Goal: Task Accomplishment & Management: Complete application form

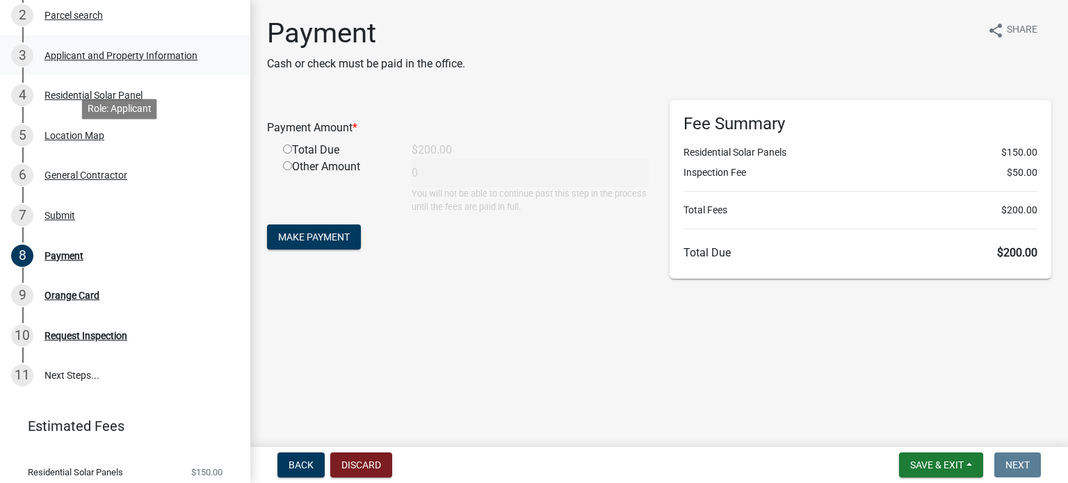
scroll to position [271, 0]
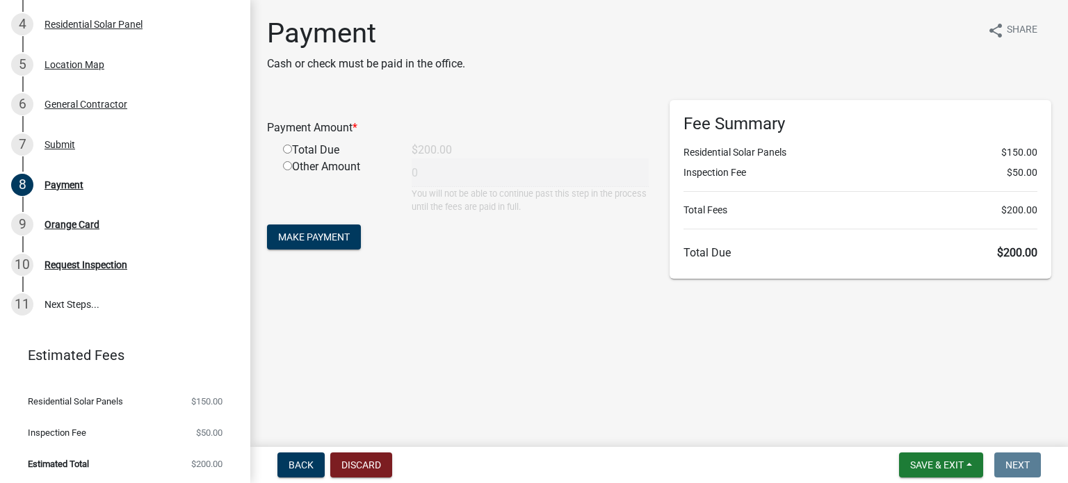
click at [311, 150] on div "Total Due" at bounding box center [337, 150] width 129 height 17
click at [287, 152] on input "radio" at bounding box center [287, 149] width 9 height 9
radio input "true"
type input "200"
click at [321, 246] on button "Make Payment" at bounding box center [314, 237] width 94 height 25
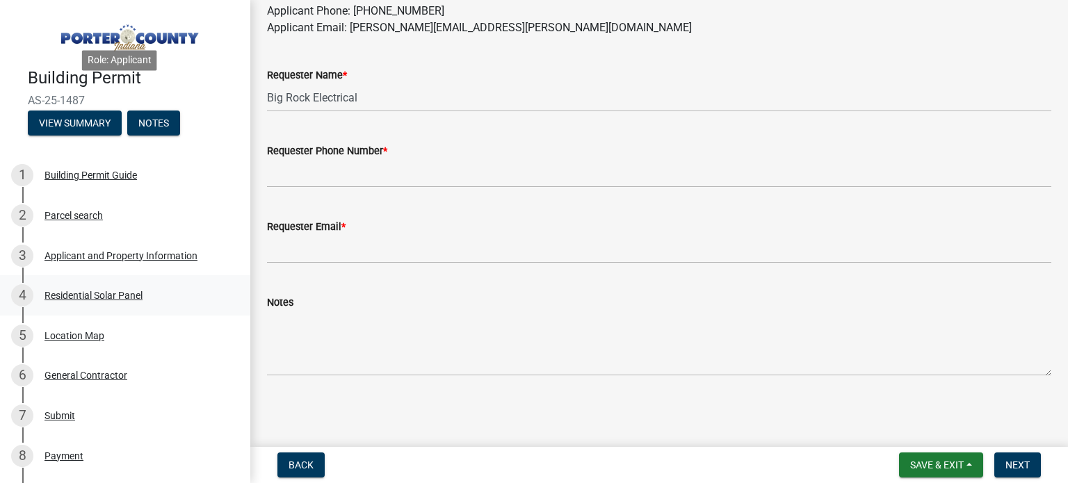
scroll to position [271, 0]
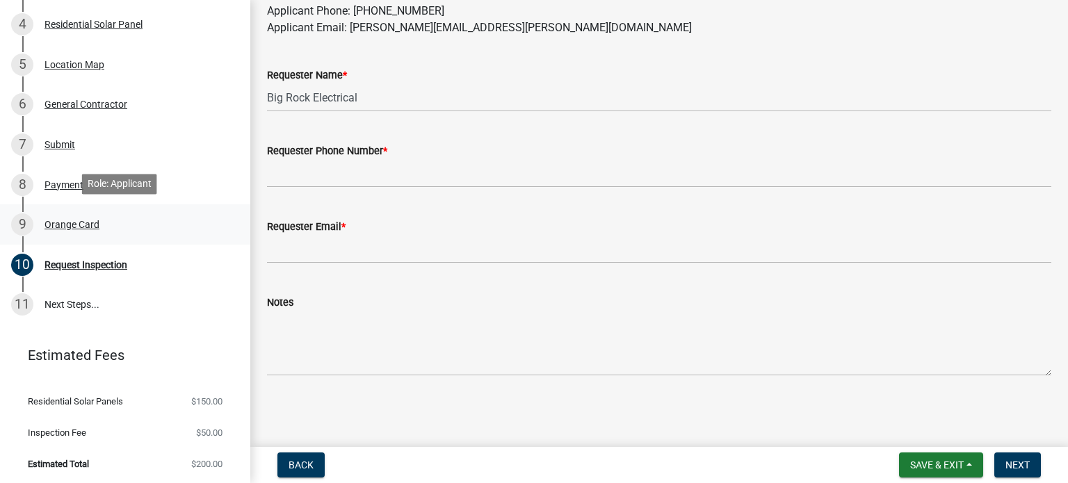
click at [70, 223] on div "Orange Card" at bounding box center [72, 225] width 55 height 10
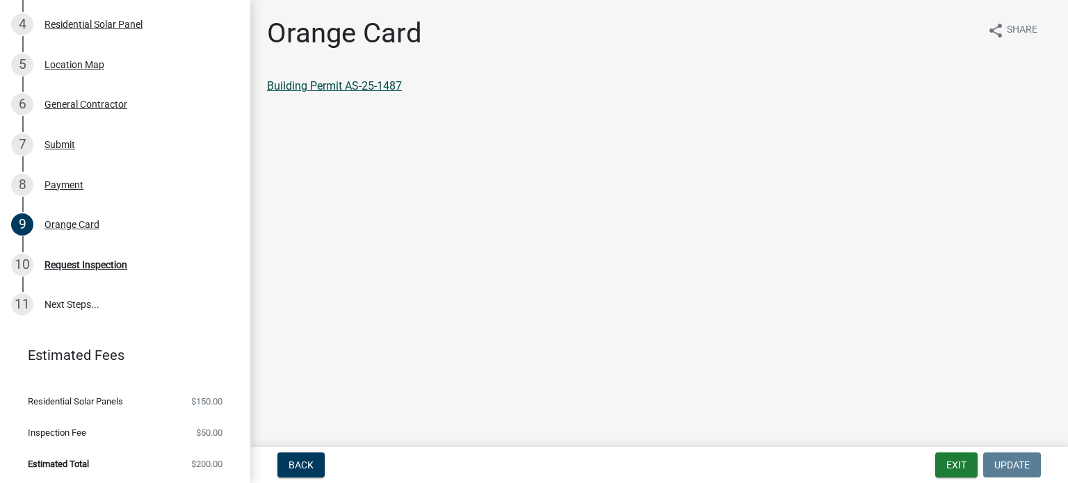
click at [357, 86] on link "Building Permit AS-25-1487" at bounding box center [334, 85] width 135 height 13
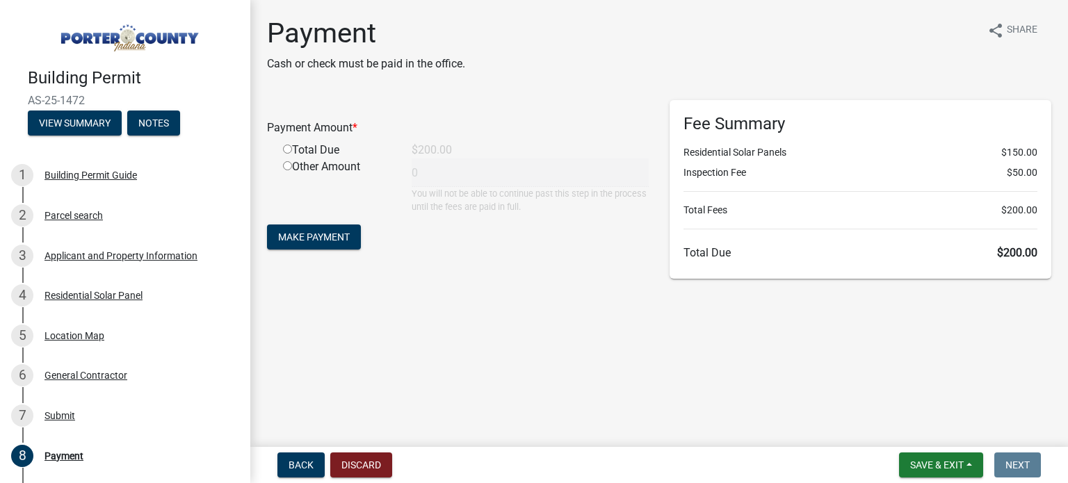
click at [311, 151] on div "Total Due" at bounding box center [337, 150] width 129 height 17
click at [284, 150] on input "radio" at bounding box center [287, 149] width 9 height 9
radio input "true"
type input "200"
click at [323, 245] on button "Make Payment" at bounding box center [314, 237] width 94 height 25
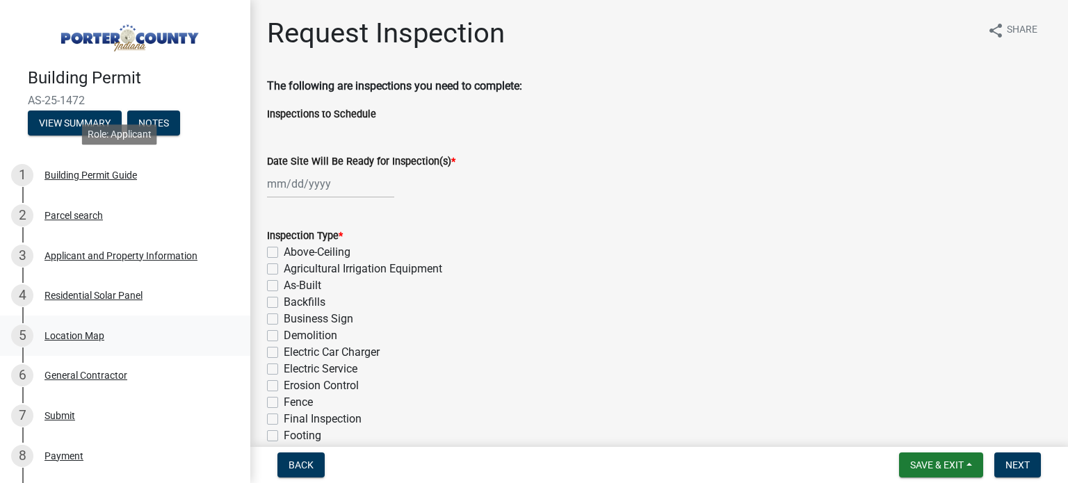
scroll to position [271, 0]
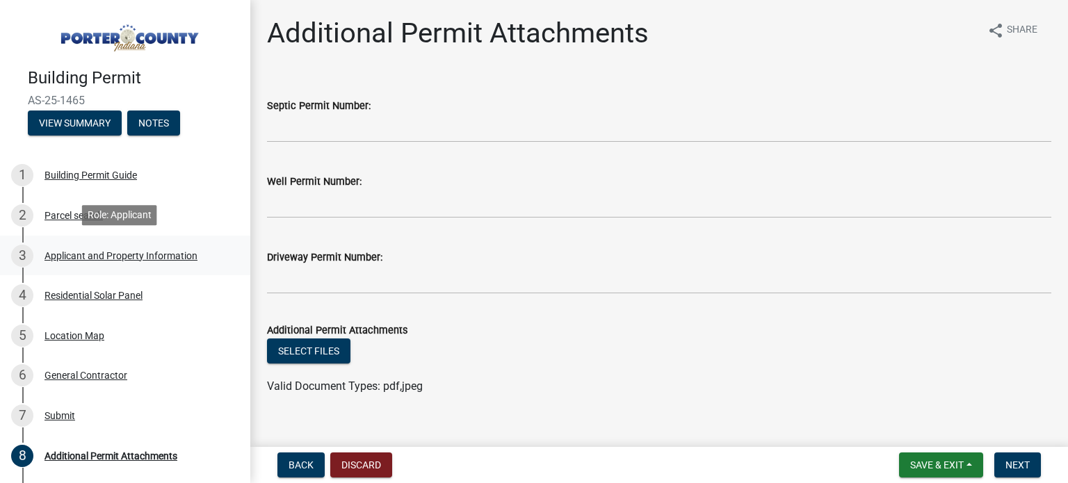
click at [101, 251] on div "Applicant and Property Information" at bounding box center [121, 256] width 153 height 10
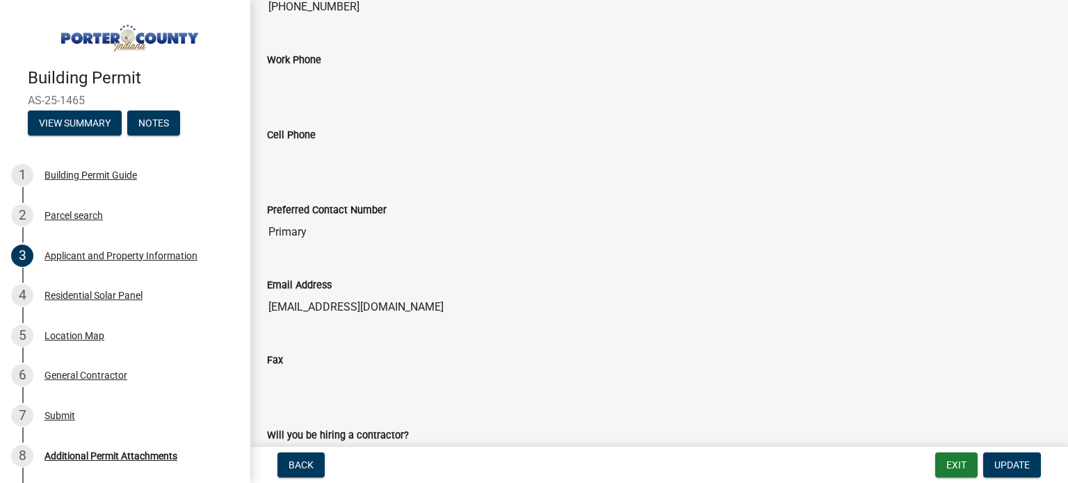
scroll to position [1689, 0]
